Goal: Transaction & Acquisition: Purchase product/service

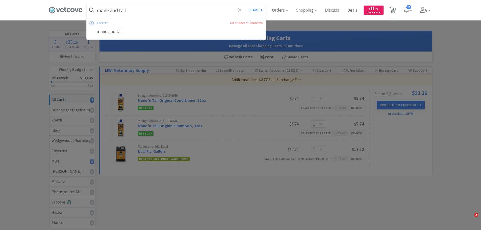
select select "1"
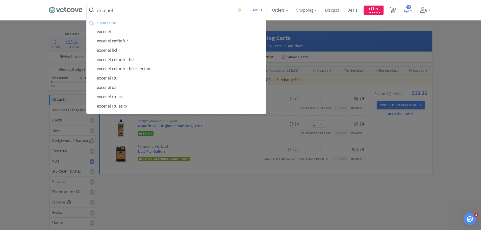
type input "excenel"
click at [245, 4] on button "Search" at bounding box center [255, 10] width 21 height 12
select select "1"
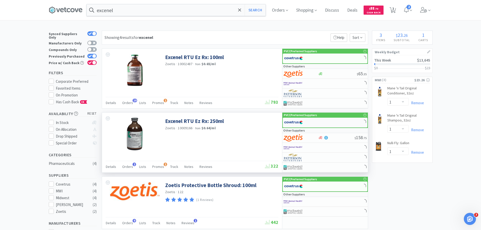
click at [313, 123] on div at bounding box center [301, 122] width 34 height 9
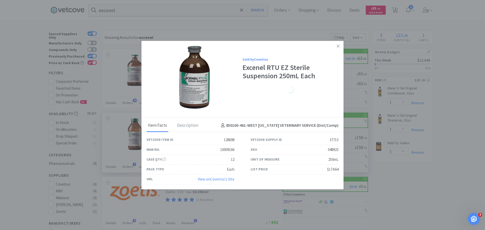
select select "1"
